Goal: Information Seeking & Learning: Check status

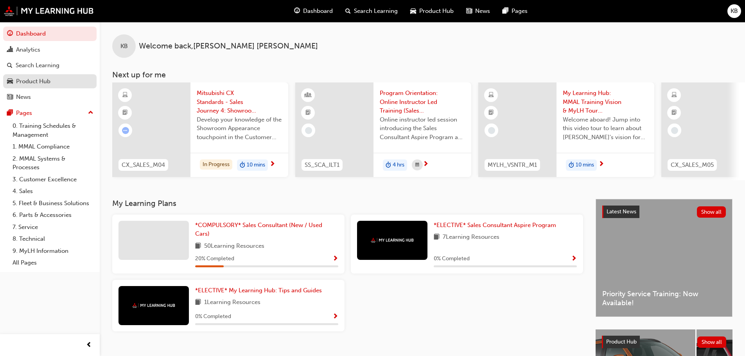
click at [66, 81] on div "Product Hub" at bounding box center [50, 82] width 86 height 10
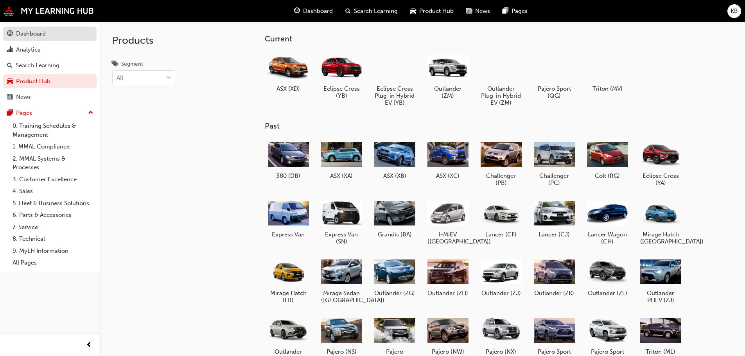
click at [33, 36] on div "Dashboard" at bounding box center [31, 33] width 30 height 9
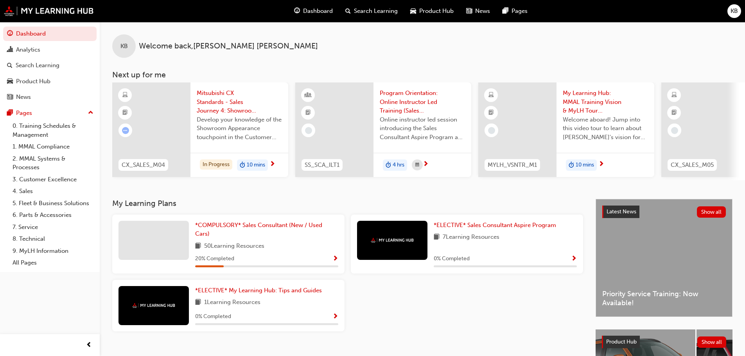
click at [279, 49] on div "KB Welcome back , [PERSON_NAME]" at bounding box center [422, 40] width 645 height 36
click at [306, 14] on span "Dashboard" at bounding box center [318, 11] width 30 height 9
click at [367, 14] on span "Search Learning" at bounding box center [376, 11] width 44 height 9
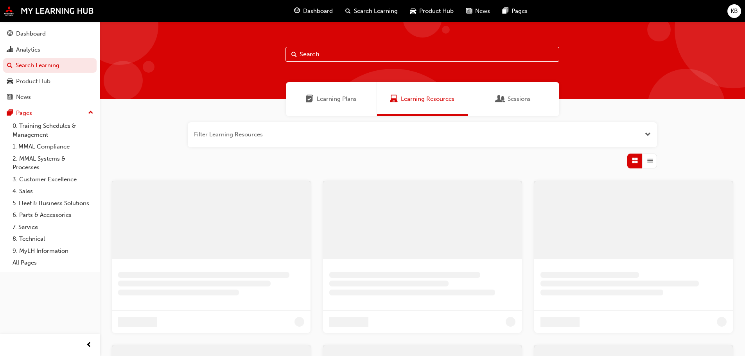
click at [345, 57] on input "text" at bounding box center [423, 54] width 274 height 15
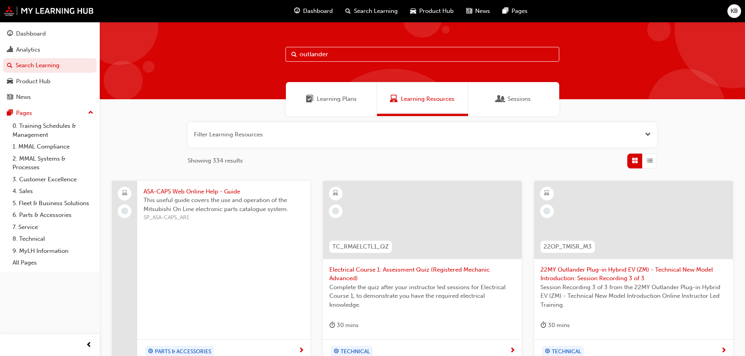
type input "outlander"
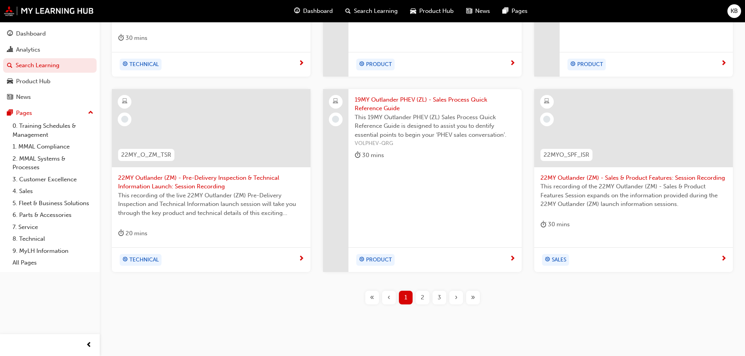
scroll to position [299, 0]
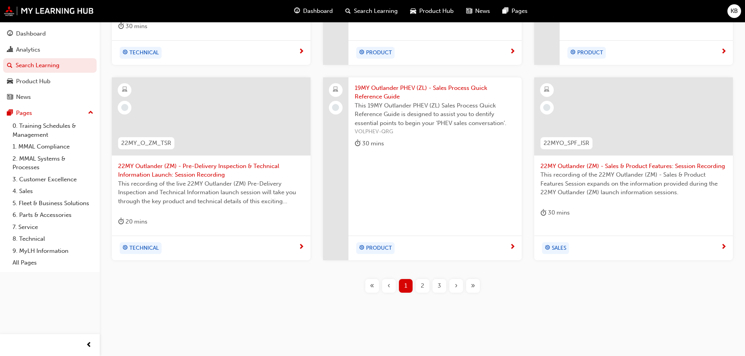
click at [469, 284] on div "»" at bounding box center [473, 286] width 14 height 14
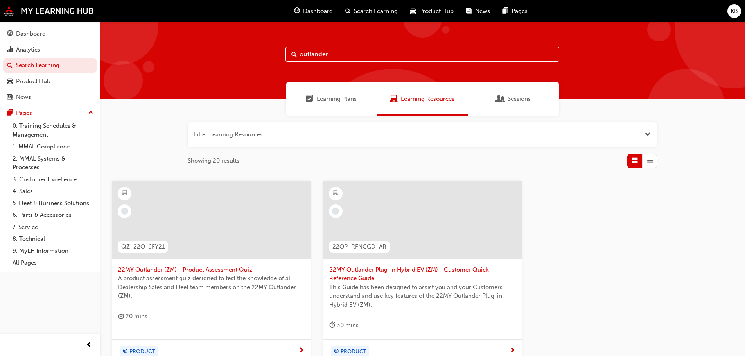
click at [721, 167] on div "Filter Learning Resources Showing 20 results QZ_22O_JFY21 22MY Outlander (ZM) -…" at bounding box center [422, 265] width 645 height 299
click at [330, 97] on span "Learning Plans" at bounding box center [337, 99] width 40 height 9
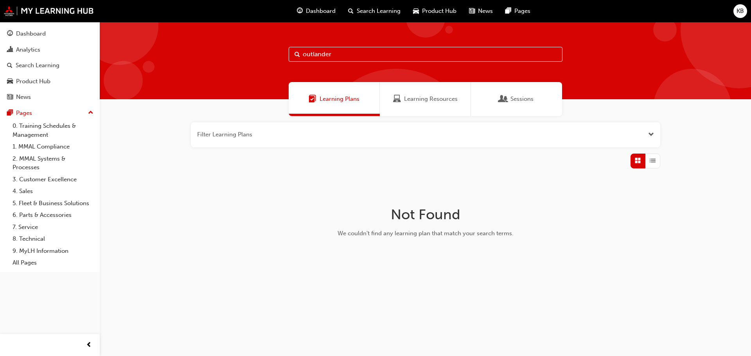
click at [432, 98] on span "Learning Resources" at bounding box center [431, 99] width 54 height 9
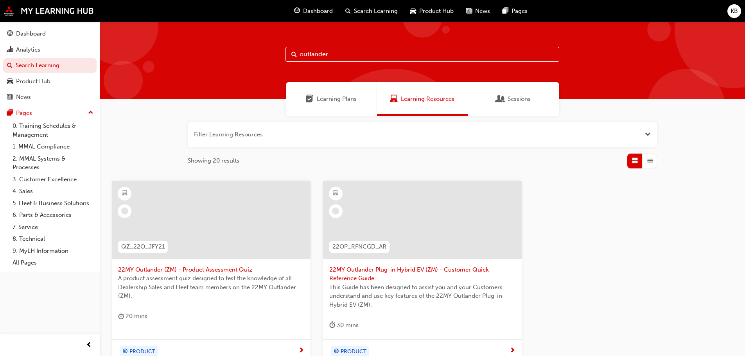
click at [512, 97] on span "Sessions" at bounding box center [519, 99] width 23 height 9
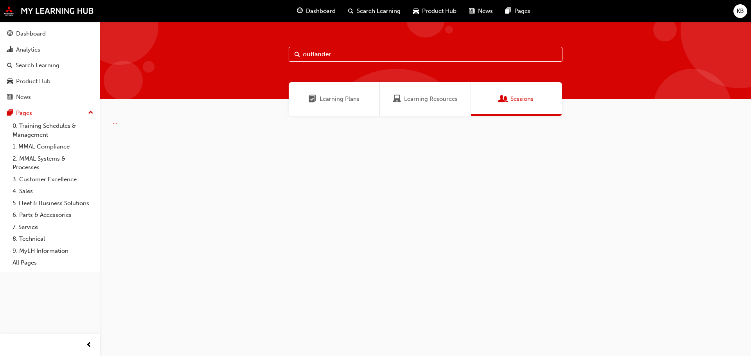
click at [415, 105] on div "Learning Resources" at bounding box center [425, 99] width 91 height 34
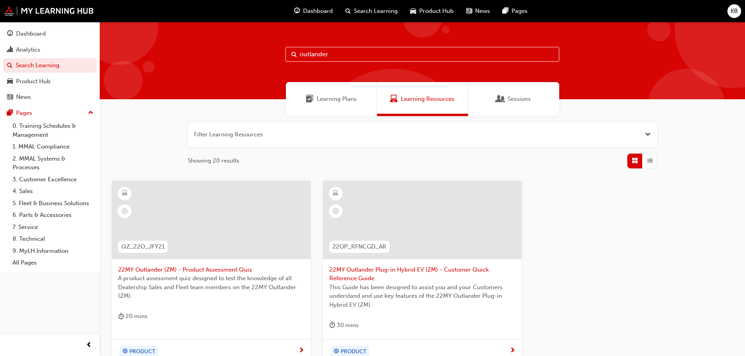
click at [346, 97] on span "Learning Plans" at bounding box center [337, 99] width 40 height 9
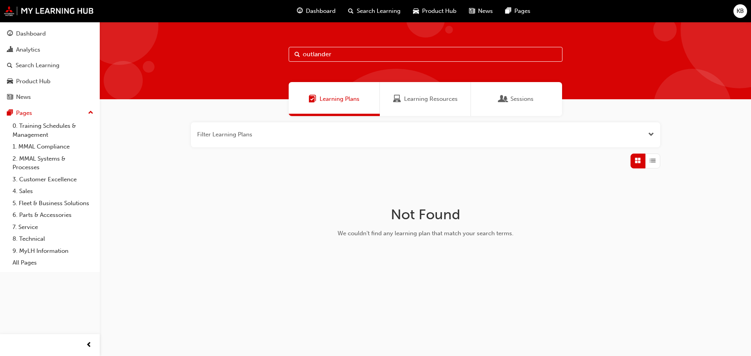
click at [420, 100] on span "Learning Resources" at bounding box center [431, 99] width 54 height 9
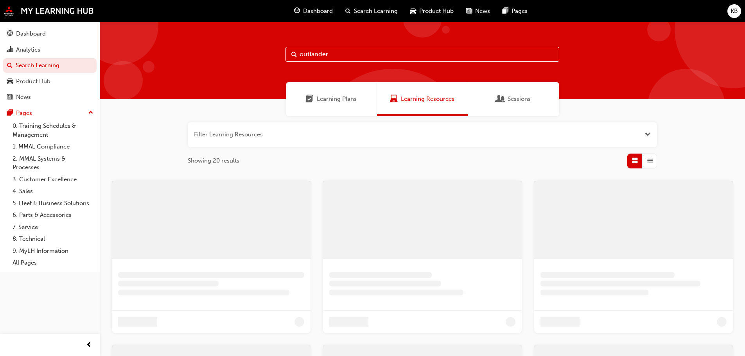
click at [508, 88] on div "Sessions" at bounding box center [513, 99] width 91 height 34
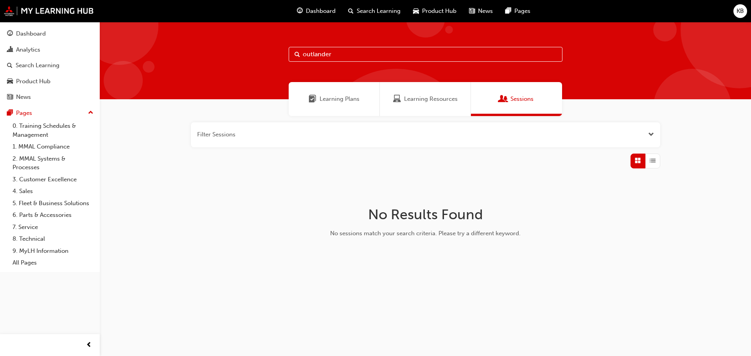
drag, startPoint x: 373, startPoint y: 58, endPoint x: 282, endPoint y: 53, distance: 90.5
click at [283, 54] on div "outlander" at bounding box center [425, 60] width 651 height 77
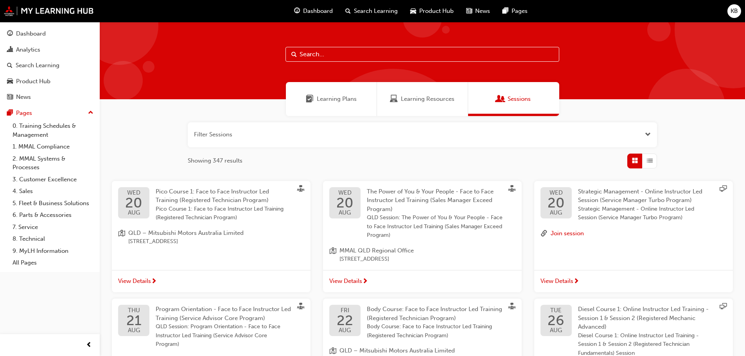
click at [308, 7] on span "Dashboard" at bounding box center [318, 11] width 30 height 9
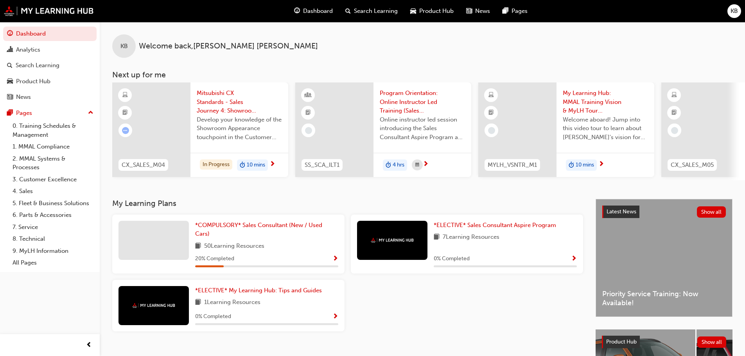
scroll to position [39, 0]
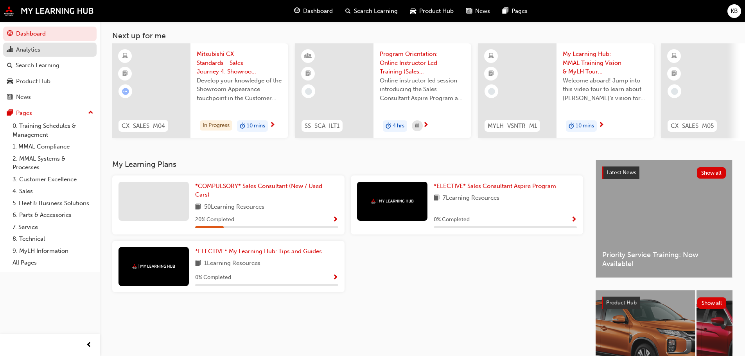
click at [37, 44] on link "Analytics" at bounding box center [49, 50] width 93 height 14
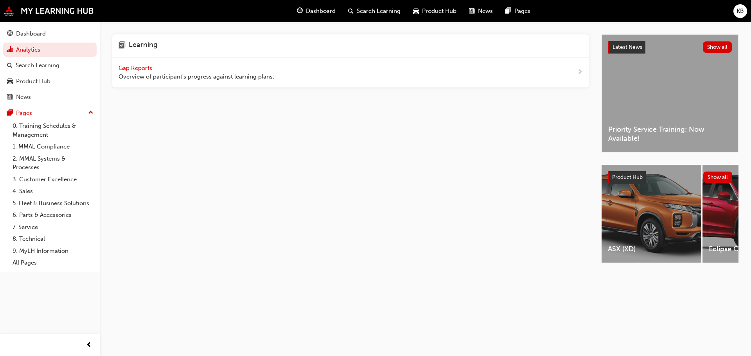
click at [137, 70] on span "Gap Reports" at bounding box center [136, 68] width 35 height 7
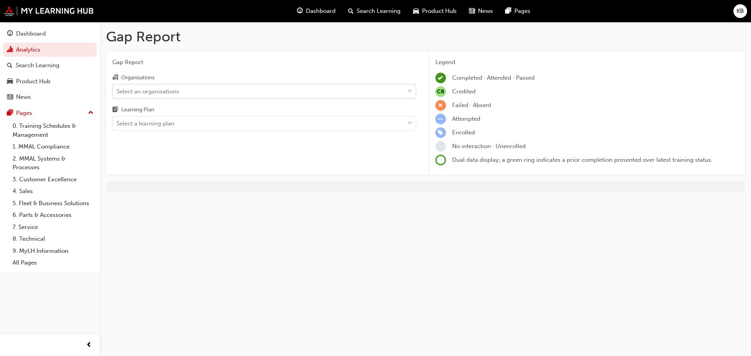
click at [214, 90] on div "Select an organisations" at bounding box center [258, 91] width 291 height 14
click at [117, 90] on input "Organisations Select an organisations" at bounding box center [117, 91] width 1 height 7
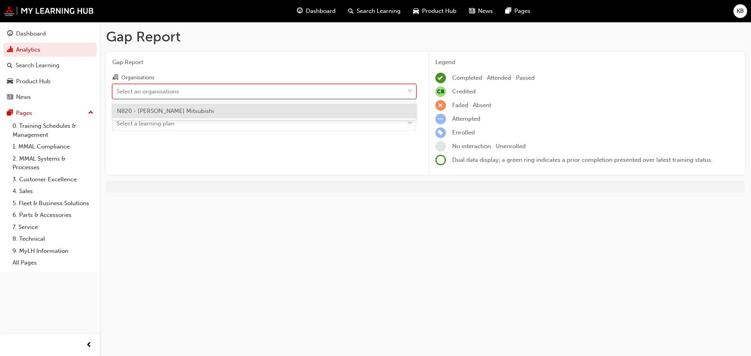
click at [177, 109] on span "N820 - [PERSON_NAME] Mitsubishi" at bounding box center [165, 111] width 97 height 7
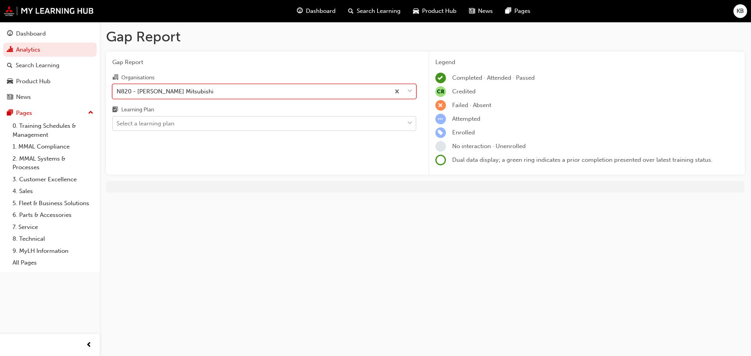
click at [173, 119] on div "Select a learning plan" at bounding box center [146, 123] width 58 height 9
click at [117, 120] on input "Learning Plan Select a learning plan" at bounding box center [117, 123] width 1 height 7
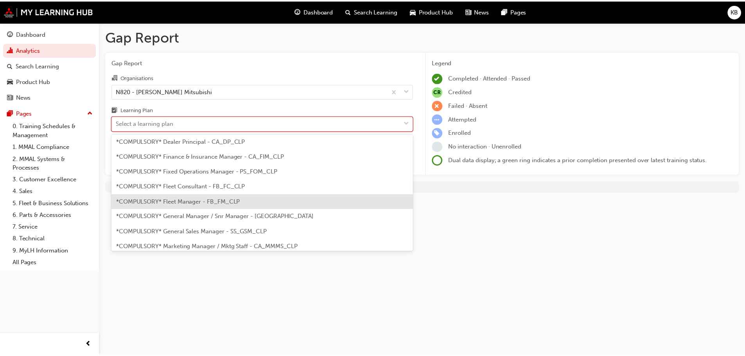
scroll to position [352, 0]
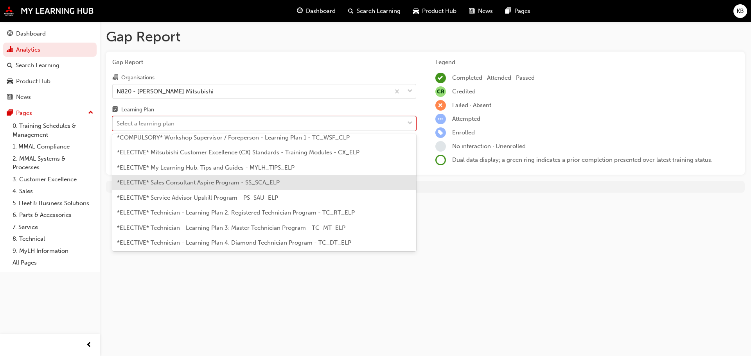
click at [198, 183] on span "*ELECTIVE* Sales Consultant Aspire Program - SS_SCA_ELP" at bounding box center [198, 182] width 163 height 7
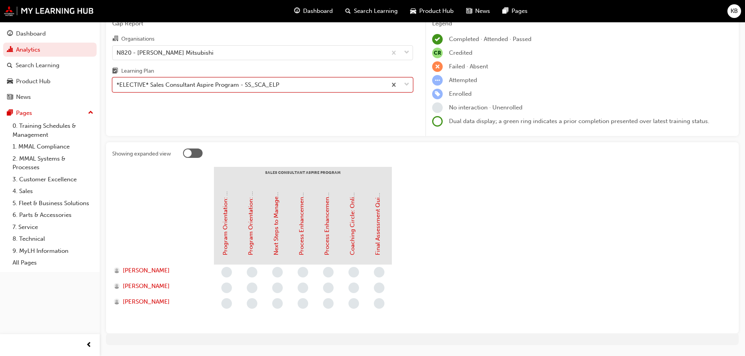
scroll to position [39, 0]
click at [192, 153] on div at bounding box center [193, 152] width 20 height 9
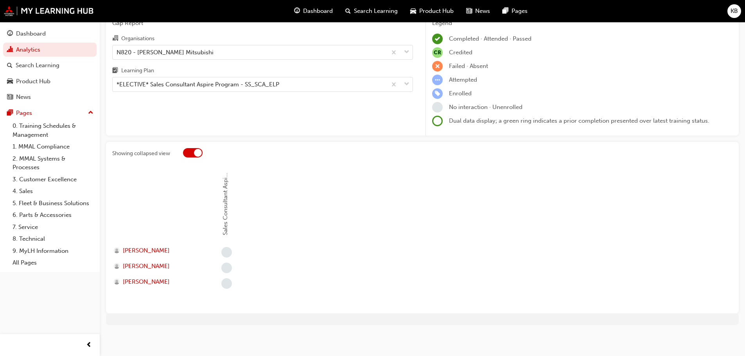
click at [200, 153] on div at bounding box center [198, 153] width 8 height 8
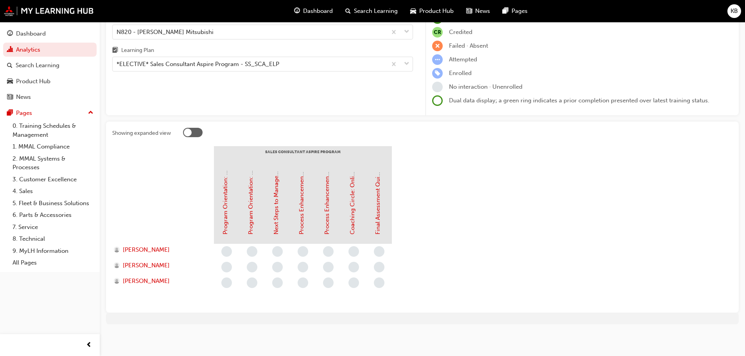
scroll to position [60, 0]
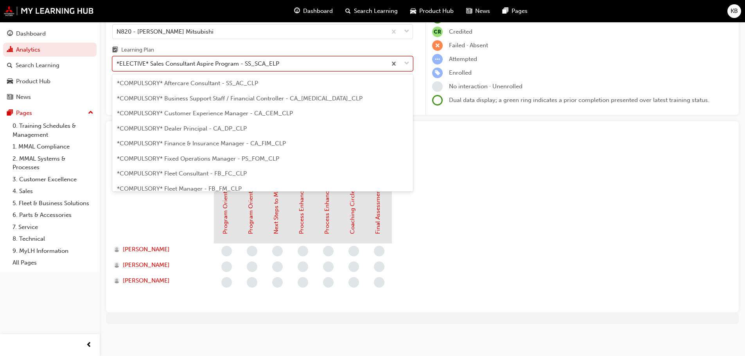
click at [218, 67] on div "*ELECTIVE* Sales Consultant Aspire Program - SS_SCA_ELP" at bounding box center [198, 63] width 163 height 9
click at [117, 67] on input "Learning Plan option *ELECTIVE* Sales Consultant Aspire Program - SS_SCA_ELP, s…" at bounding box center [117, 63] width 1 height 7
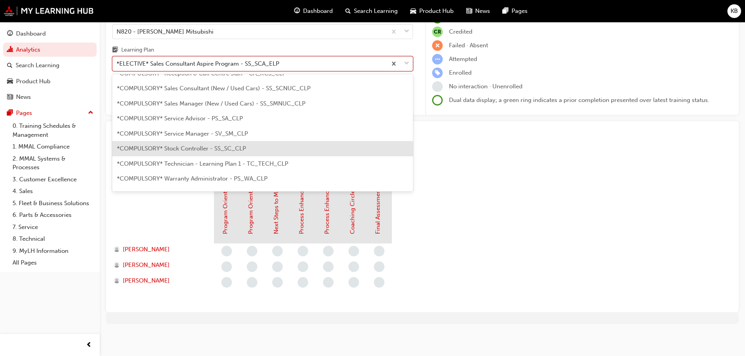
scroll to position [218, 0]
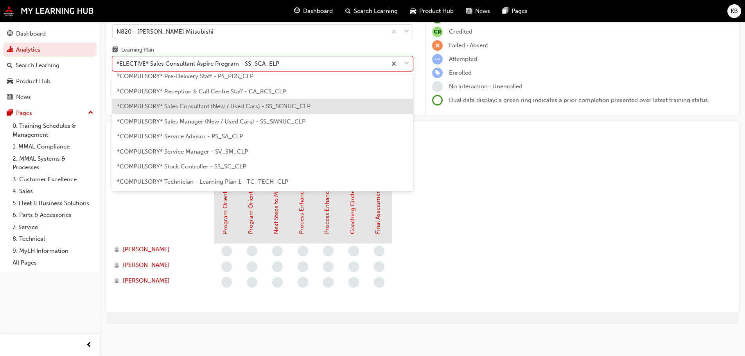
click at [218, 108] on span "*COMPULSORY* Sales Consultant (New / Used Cars) - SS_SCNUC_CLP" at bounding box center [214, 106] width 194 height 7
